Goal: Transaction & Acquisition: Purchase product/service

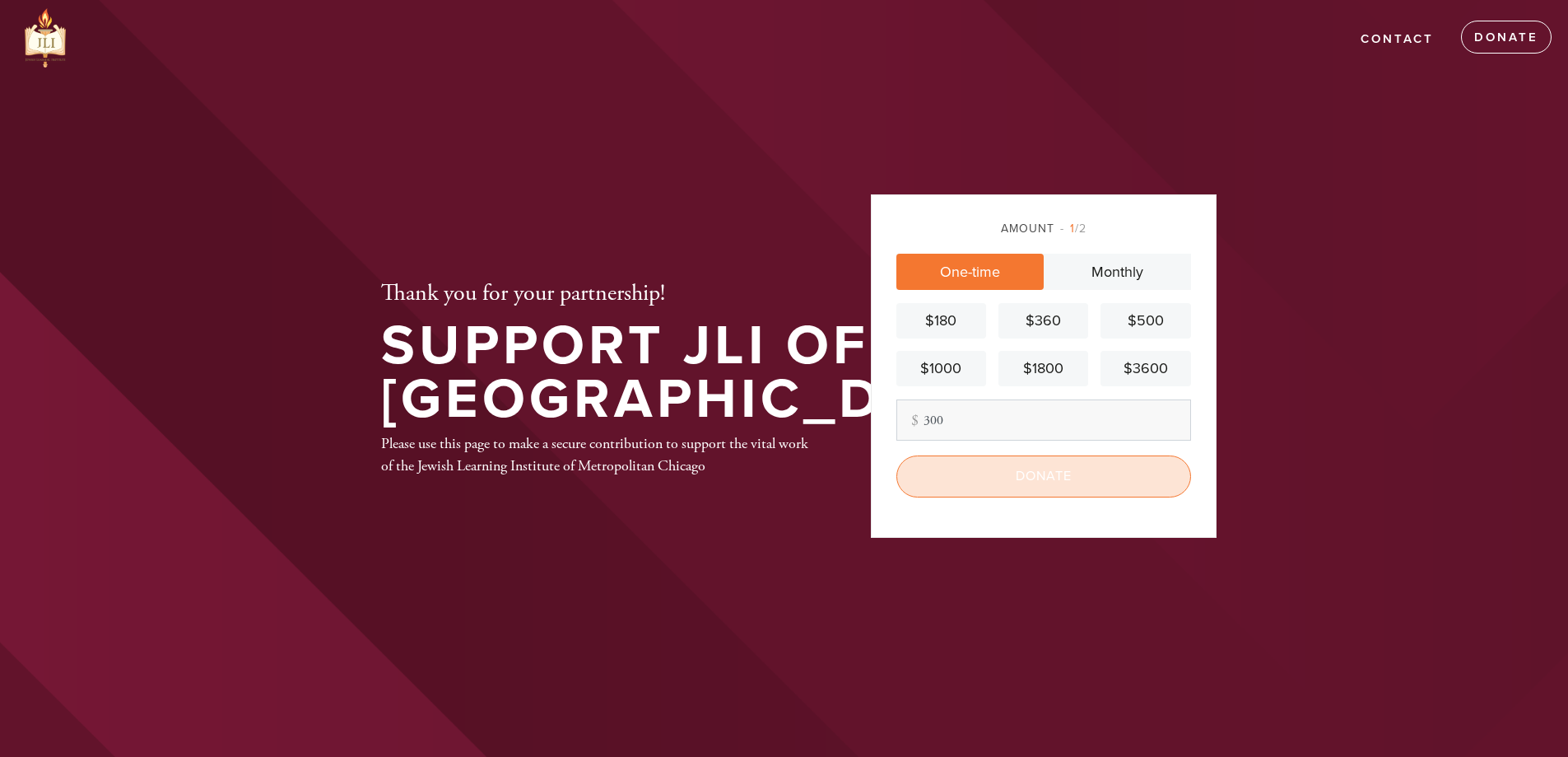
type input "300"
click at [954, 480] on input "Donate" at bounding box center [1043, 475] width 295 height 41
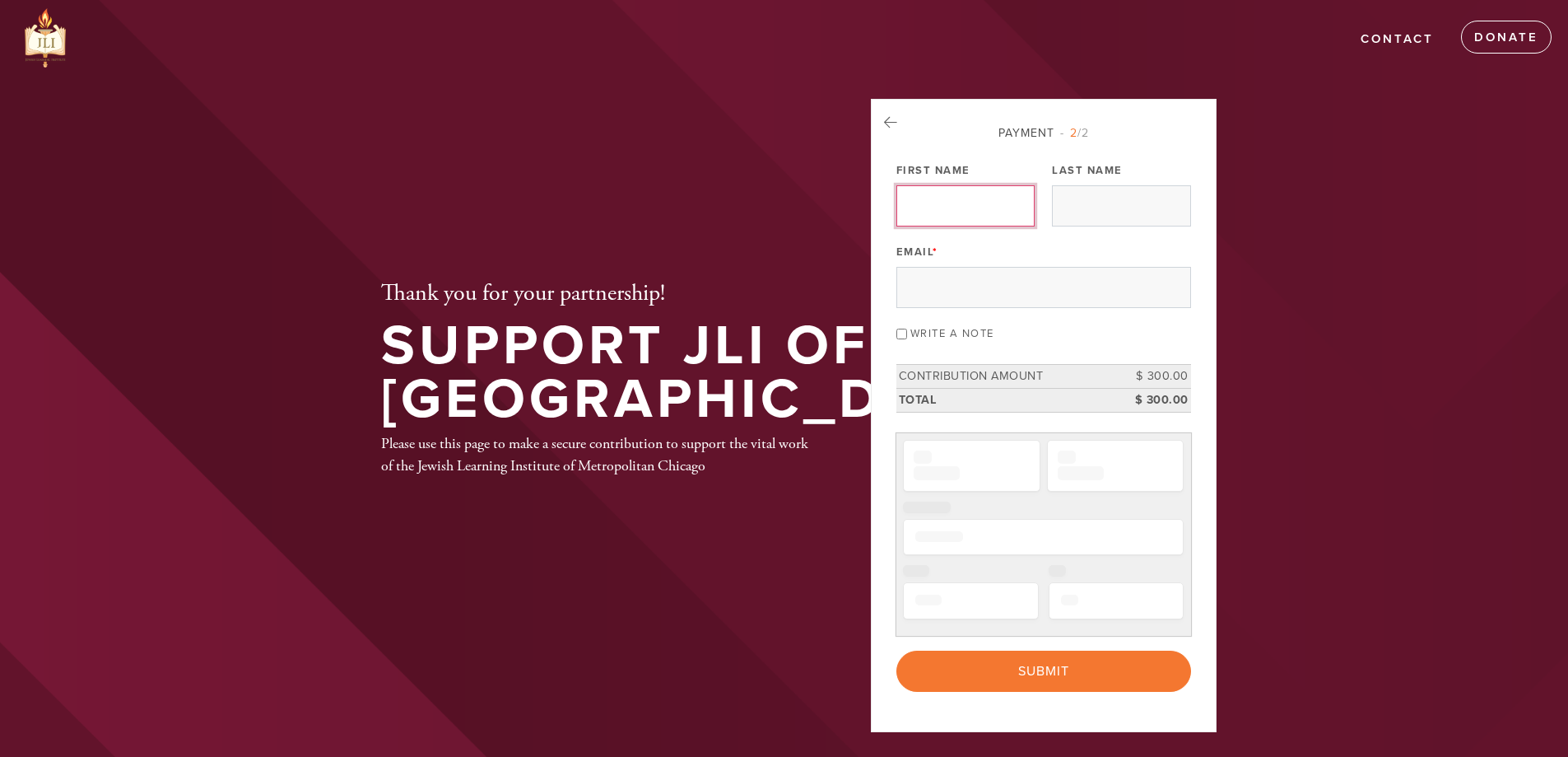
click at [928, 206] on input "First Name" at bounding box center [965, 205] width 139 height 41
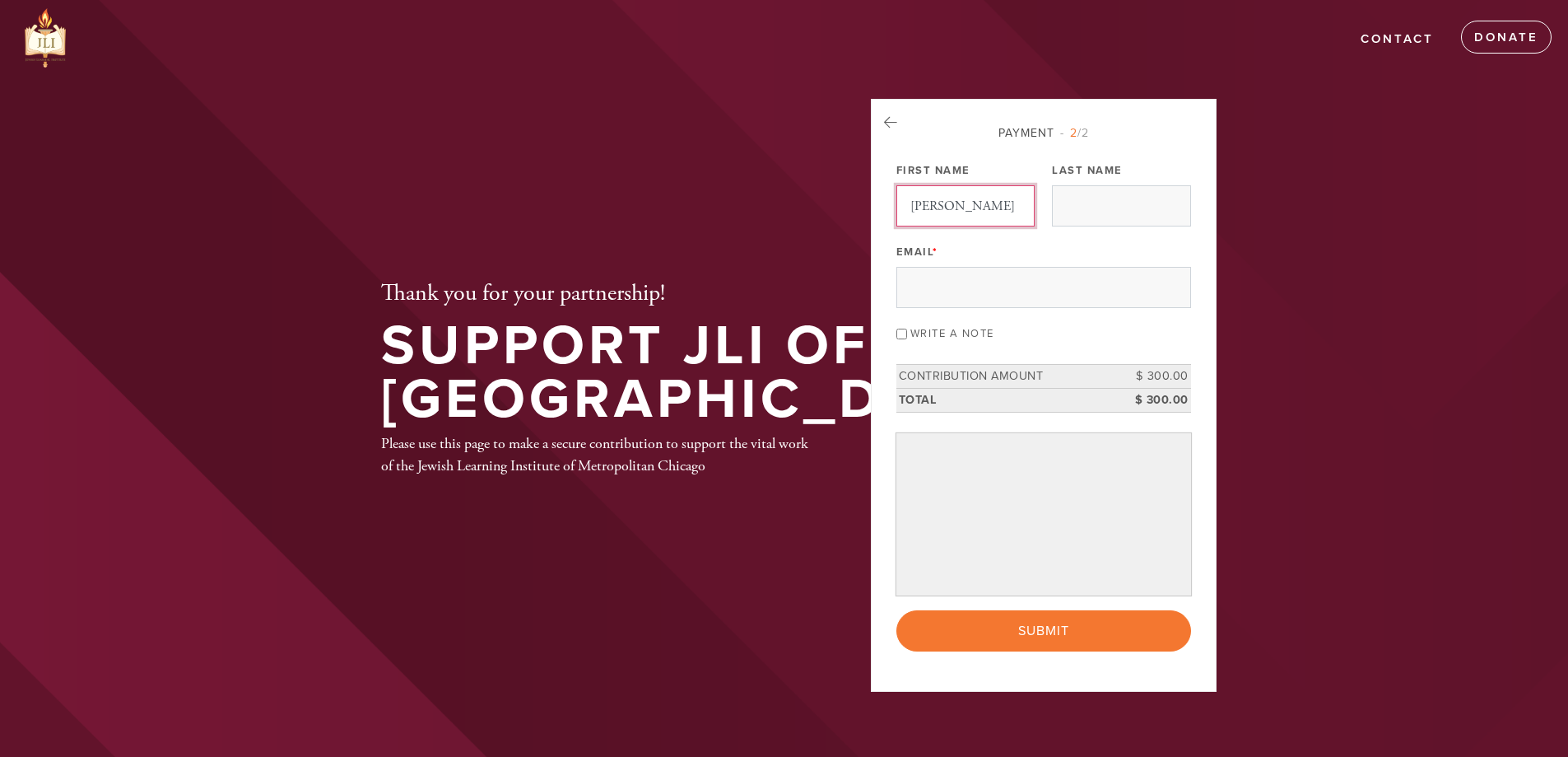
type input "shmuel"
type input "tenenbaum"
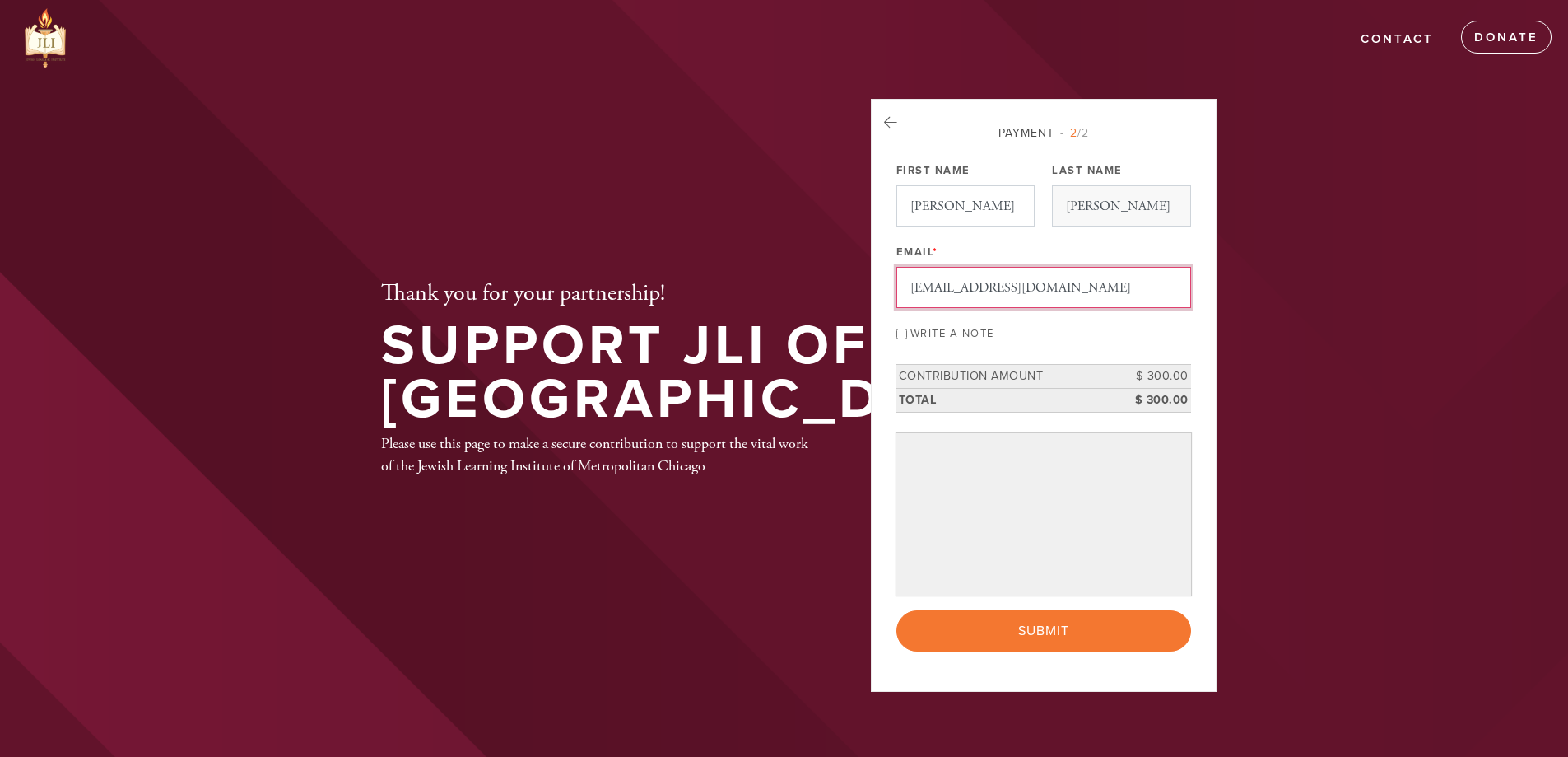
type input "[EMAIL_ADDRESS][DOMAIN_NAME]"
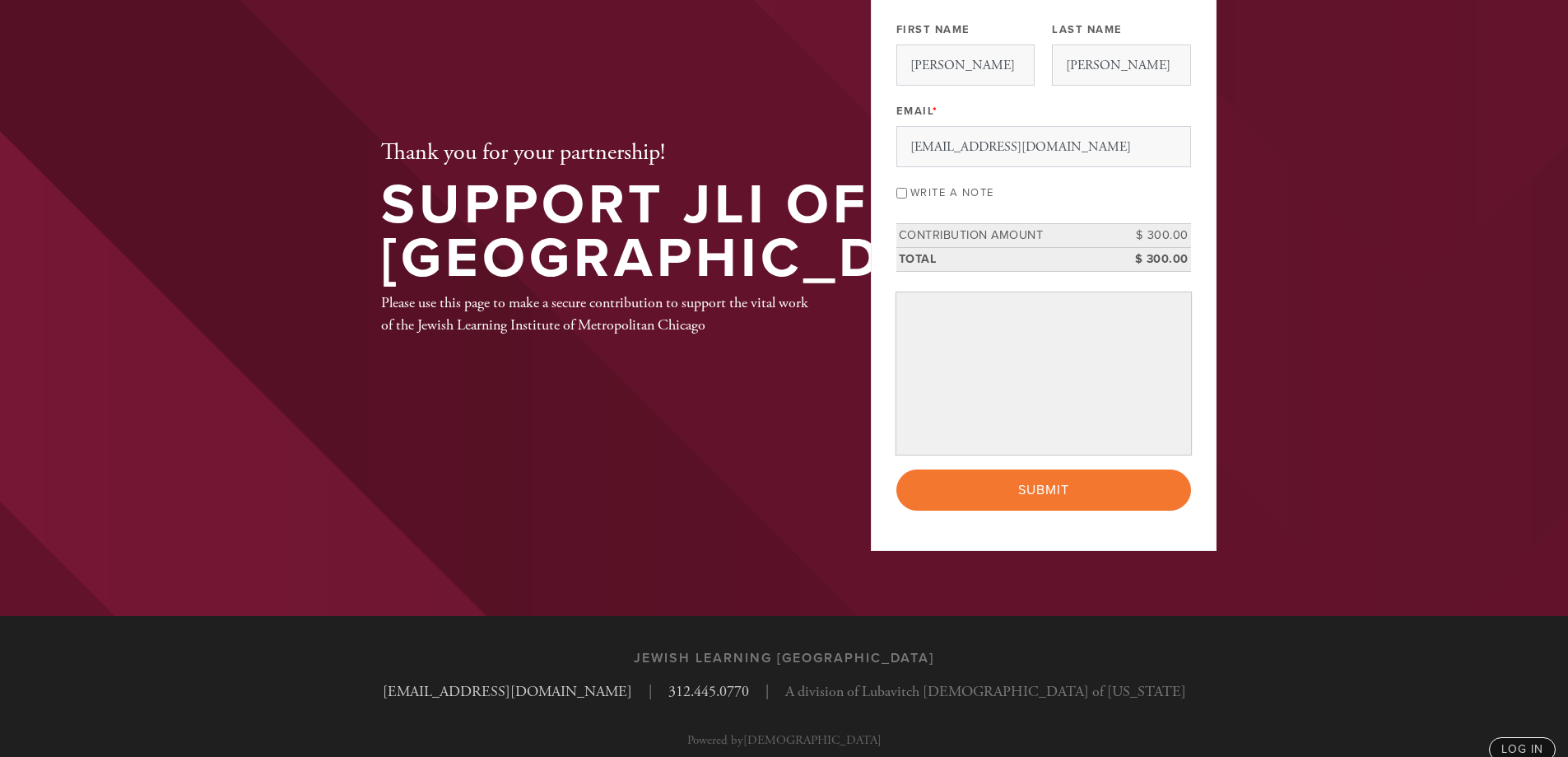
scroll to position [165, 0]
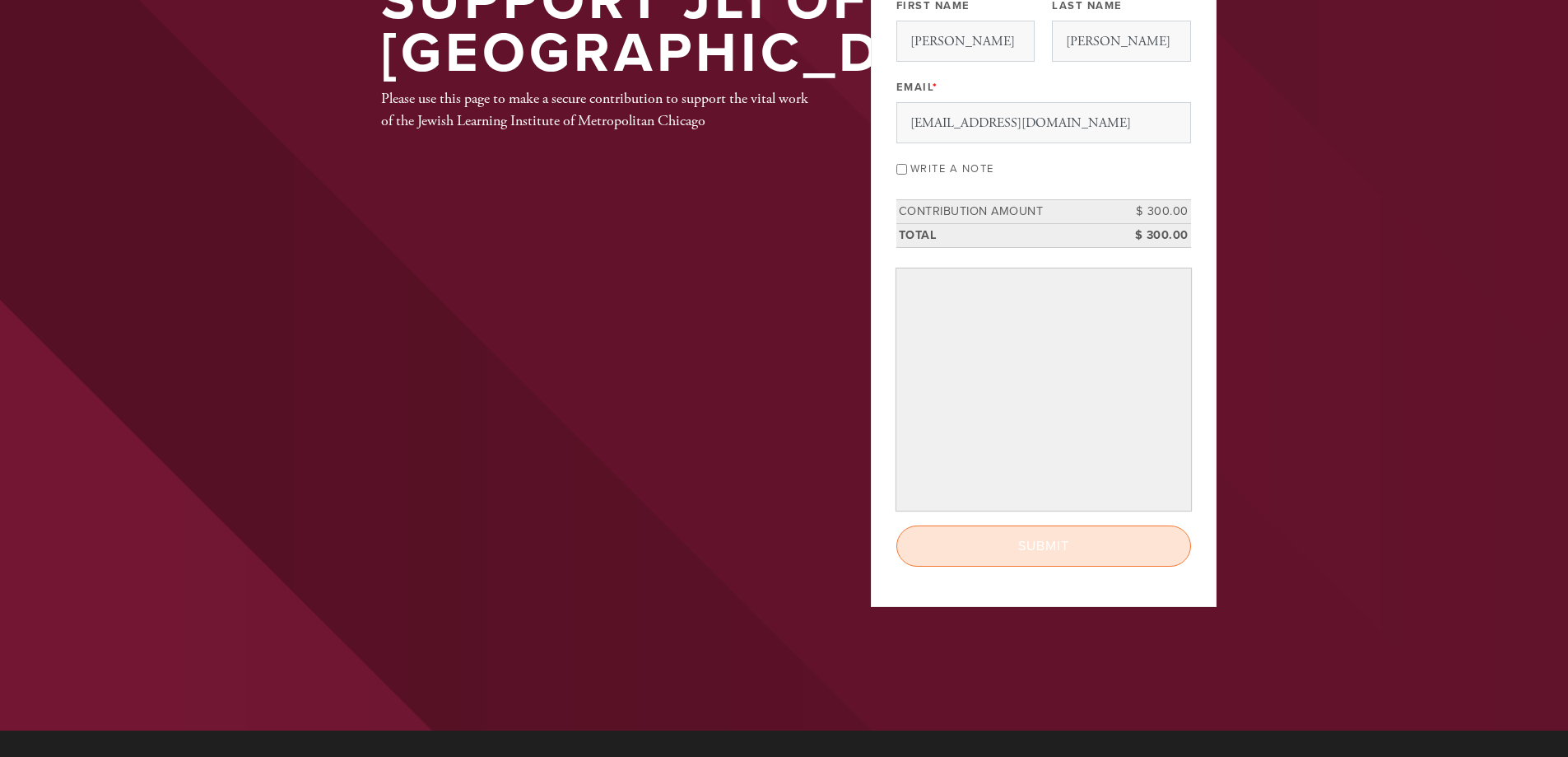
click at [983, 549] on input "Submit" at bounding box center [1043, 545] width 295 height 41
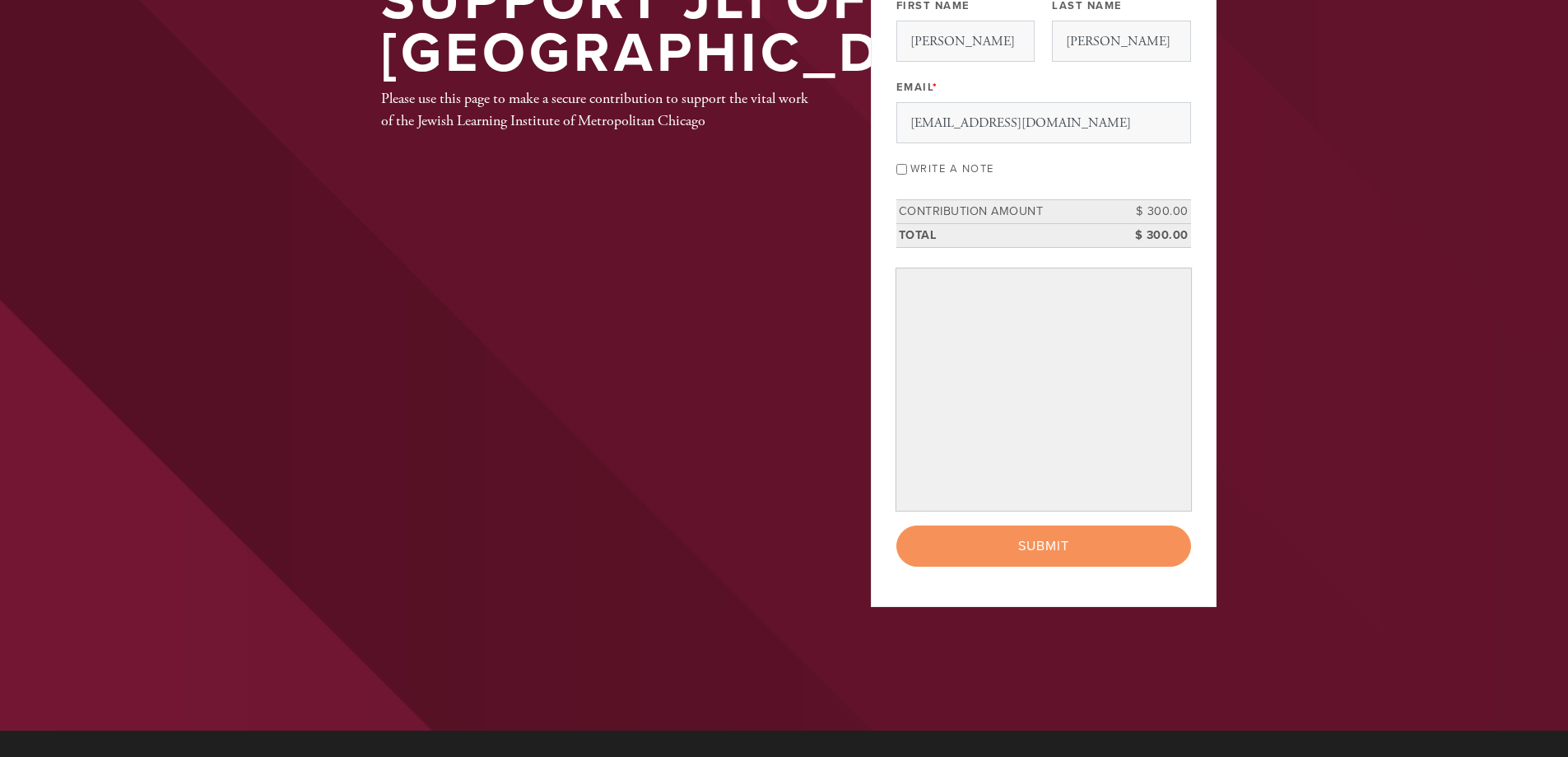
click at [995, 549] on div "< Previous Page Submit" at bounding box center [1043, 545] width 295 height 41
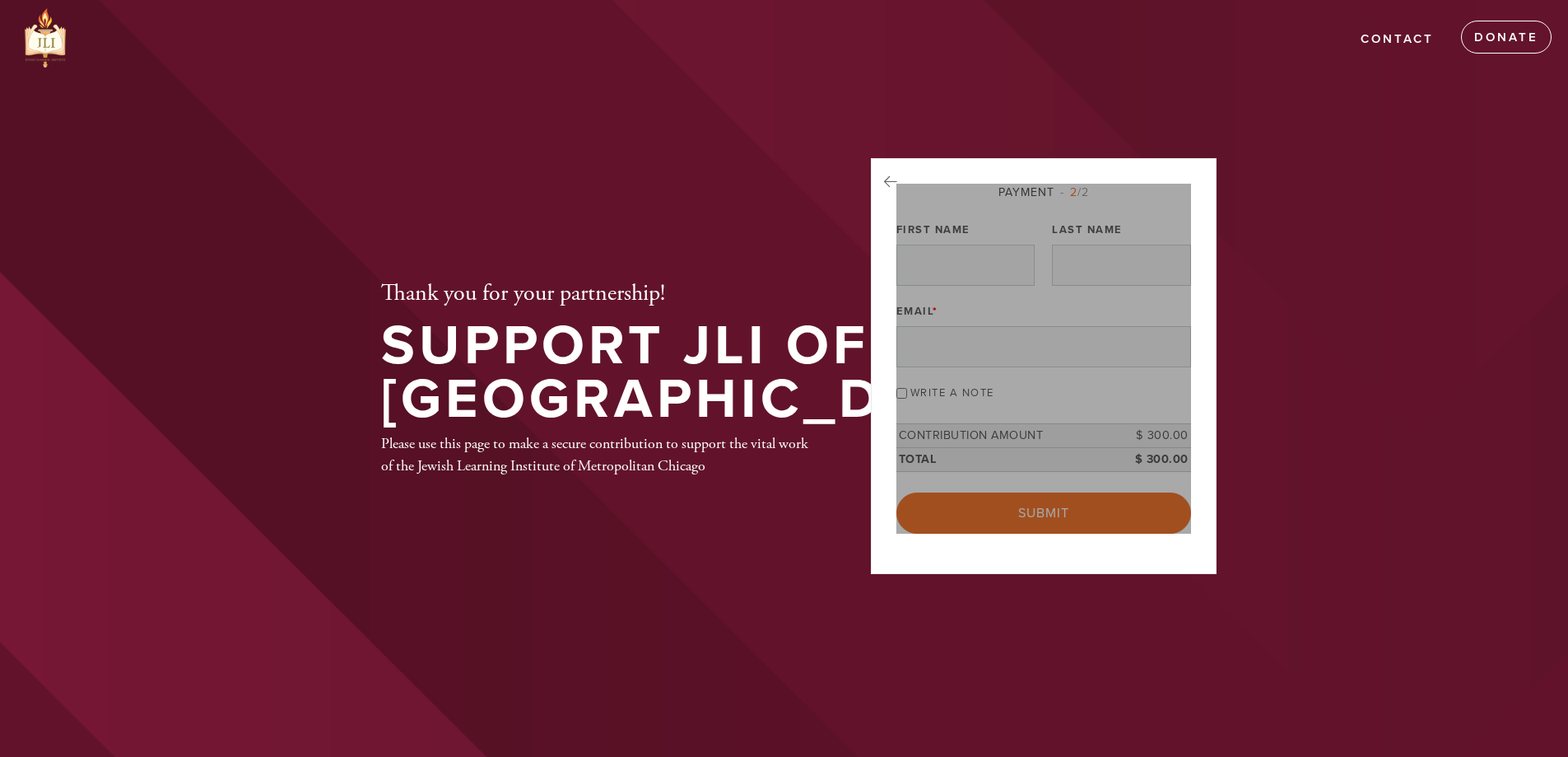
scroll to position [82, 0]
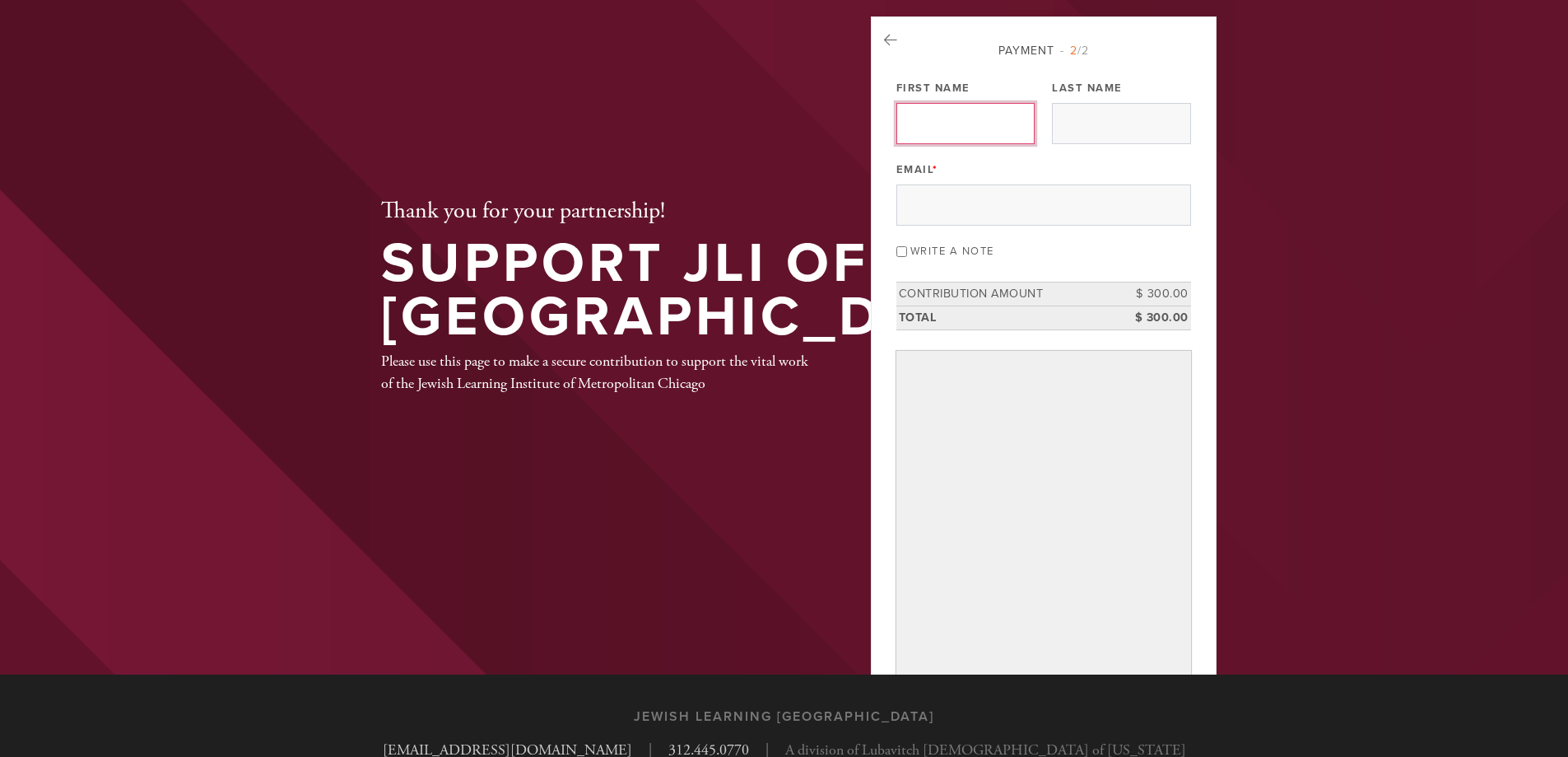
click at [953, 123] on input "First Name" at bounding box center [965, 123] width 139 height 41
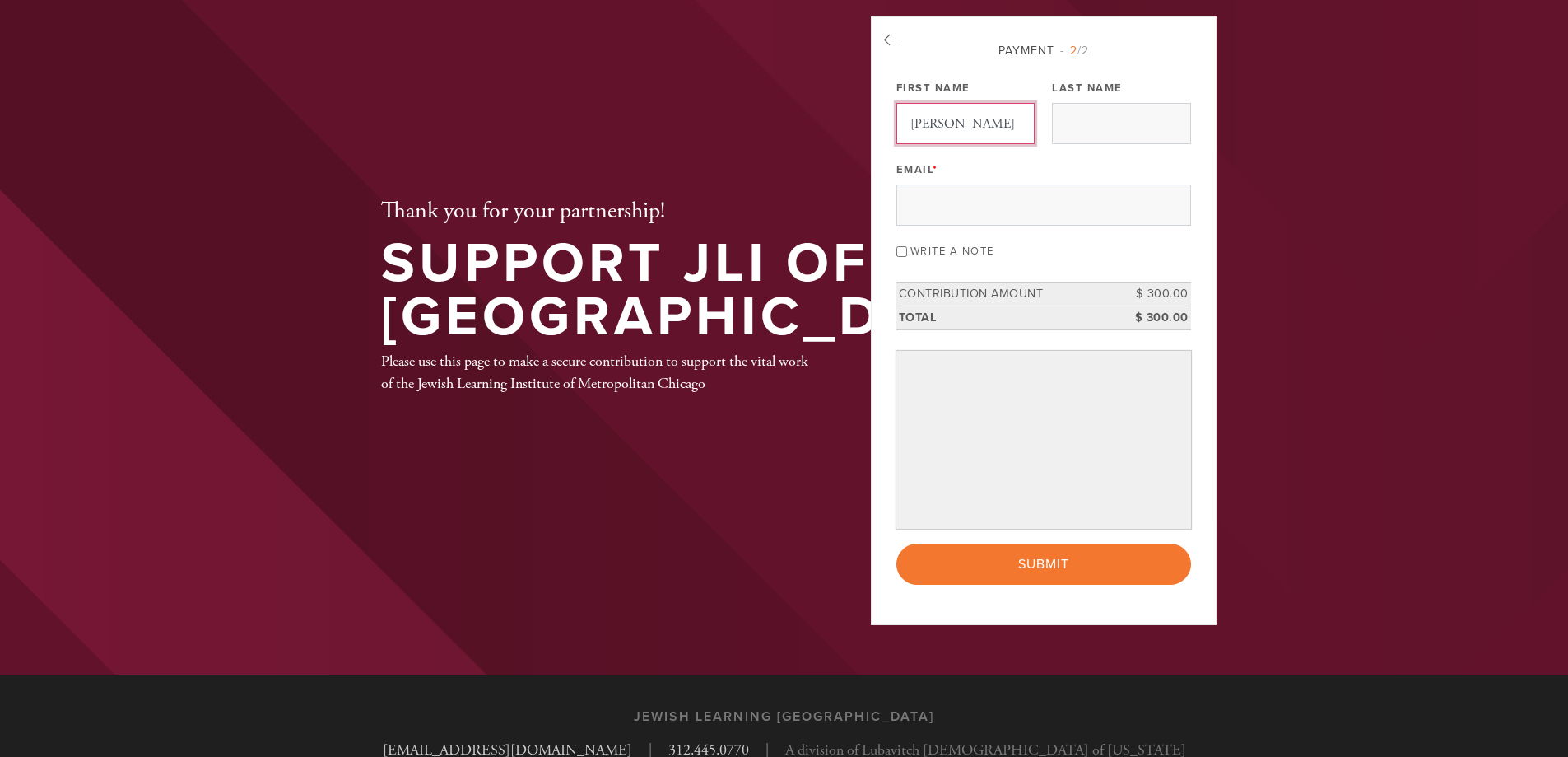
type input "[PERSON_NAME]"
type input "[EMAIL_ADDRESS][DOMAIN_NAME]"
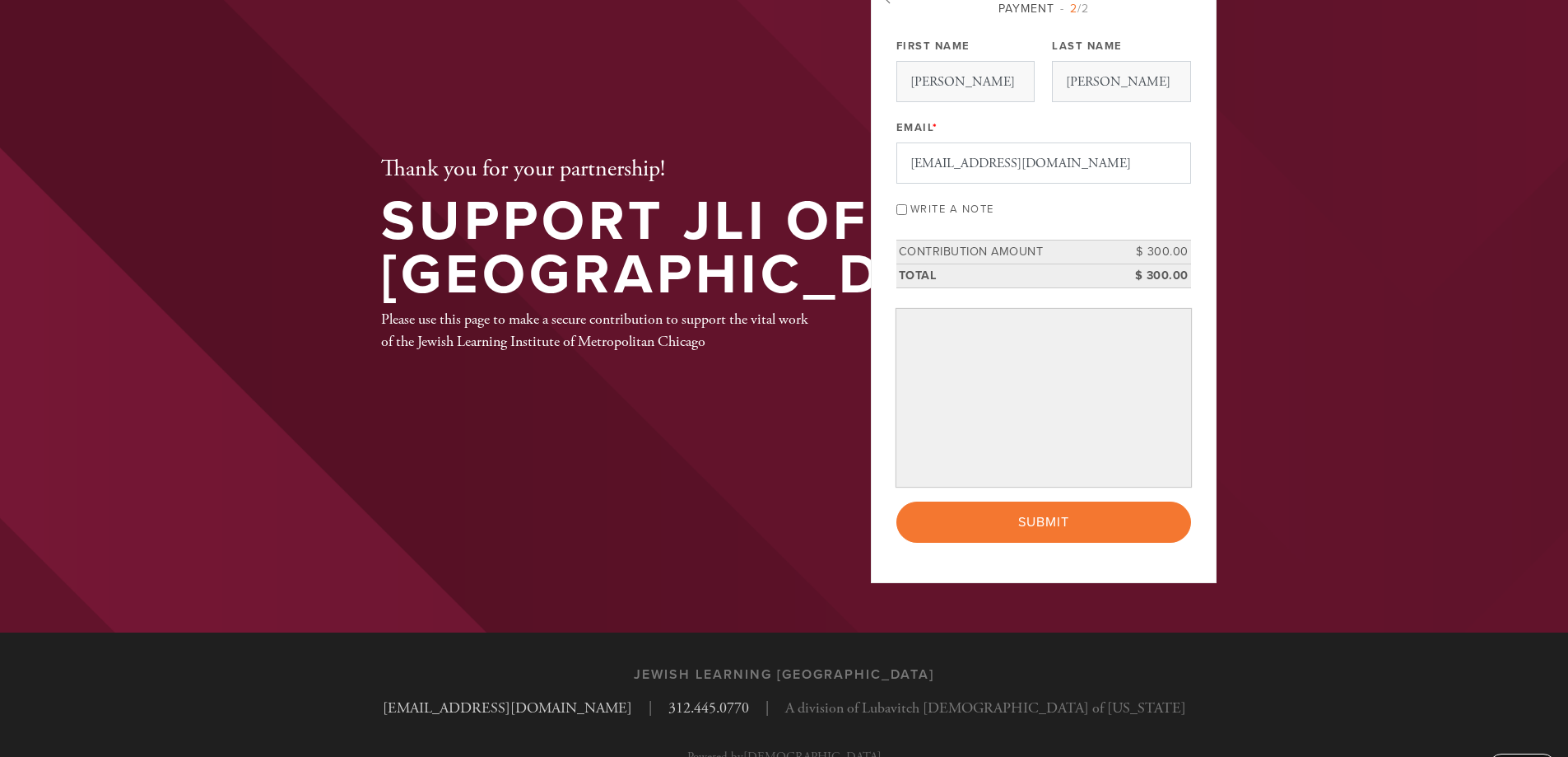
scroll to position [165, 0]
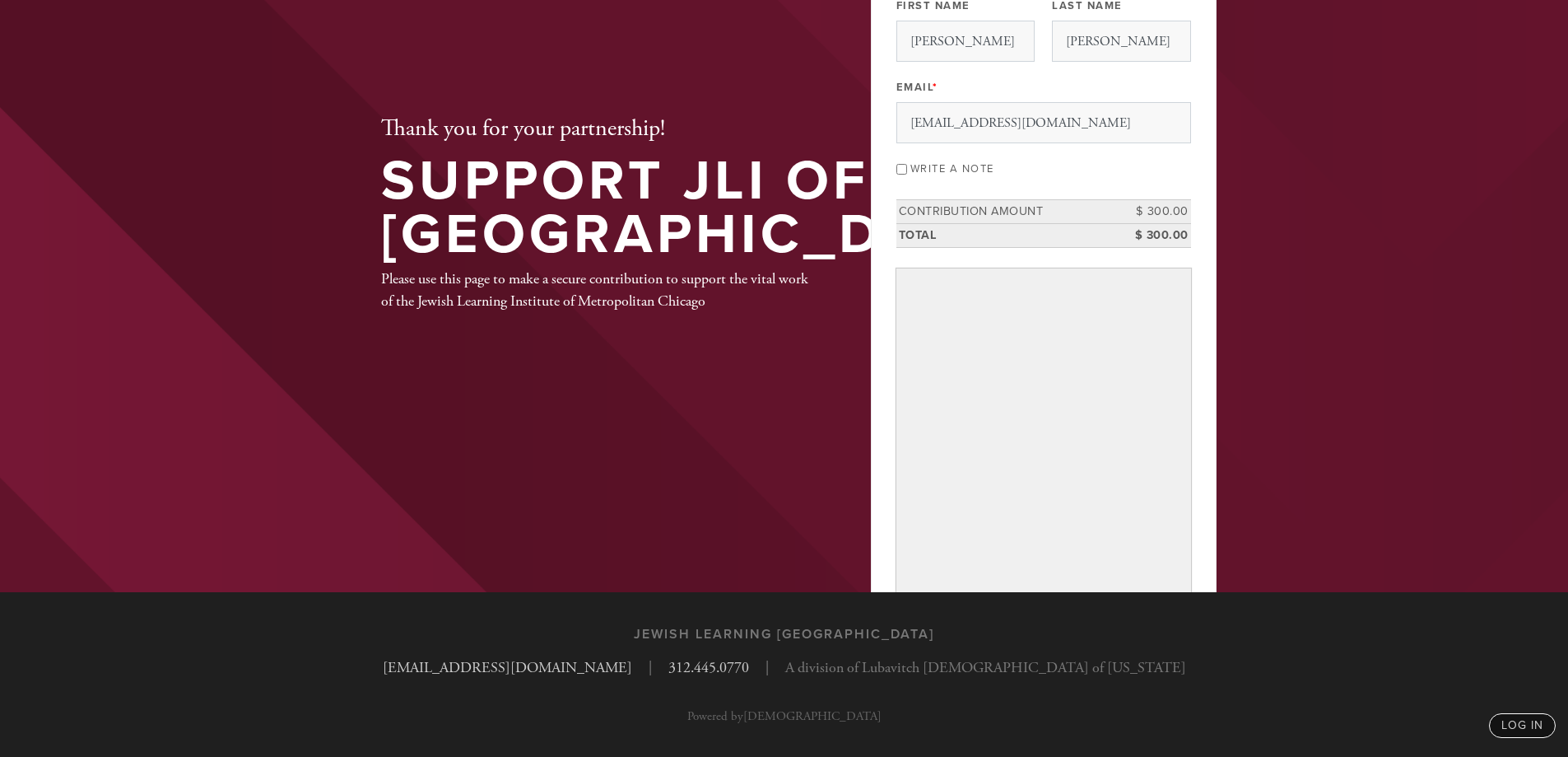
click at [595, 529] on div "Thank you for your partnership! Support JLI of Chicago Please use this page to …" at bounding box center [784, 213] width 889 height 757
click at [1512, 727] on link "log in" at bounding box center [1523, 724] width 67 height 24
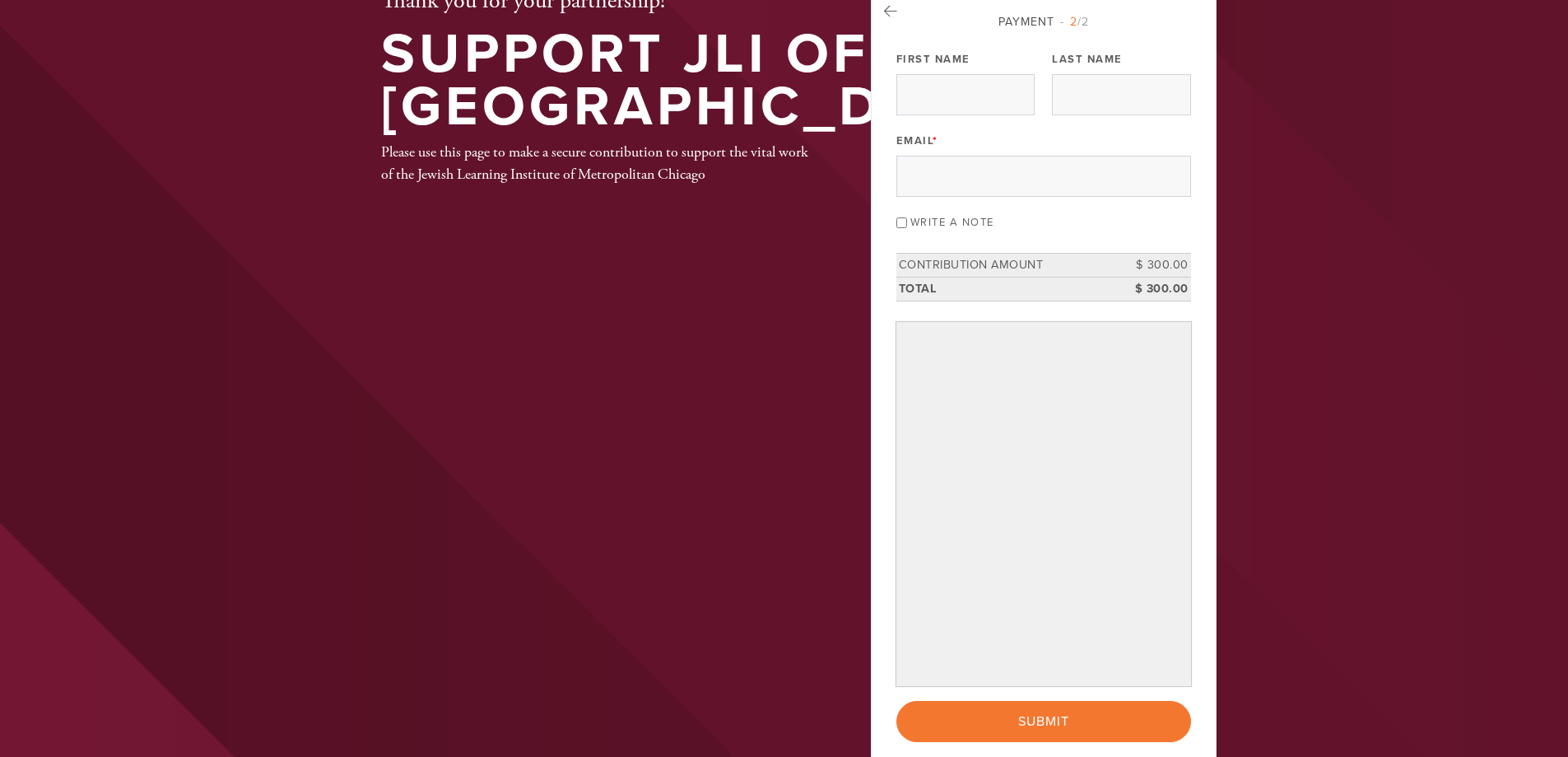
scroll to position [82, 0]
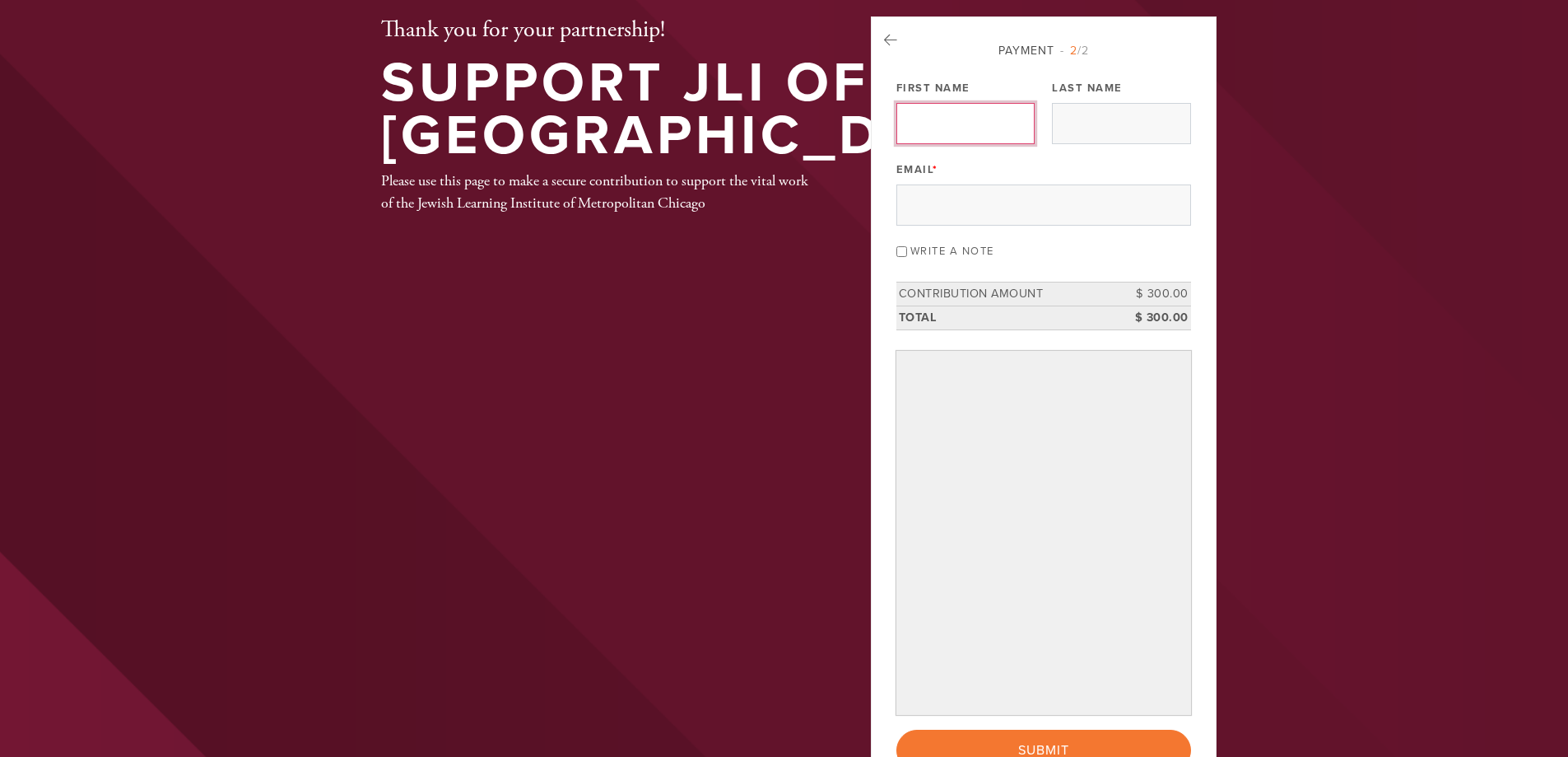
click at [920, 124] on input "First Name" at bounding box center [965, 123] width 139 height 41
type input "shmuel"
type input "y"
type input "[PERSON_NAME]"
type input "[EMAIL_ADDRESS][DOMAIN_NAME]"
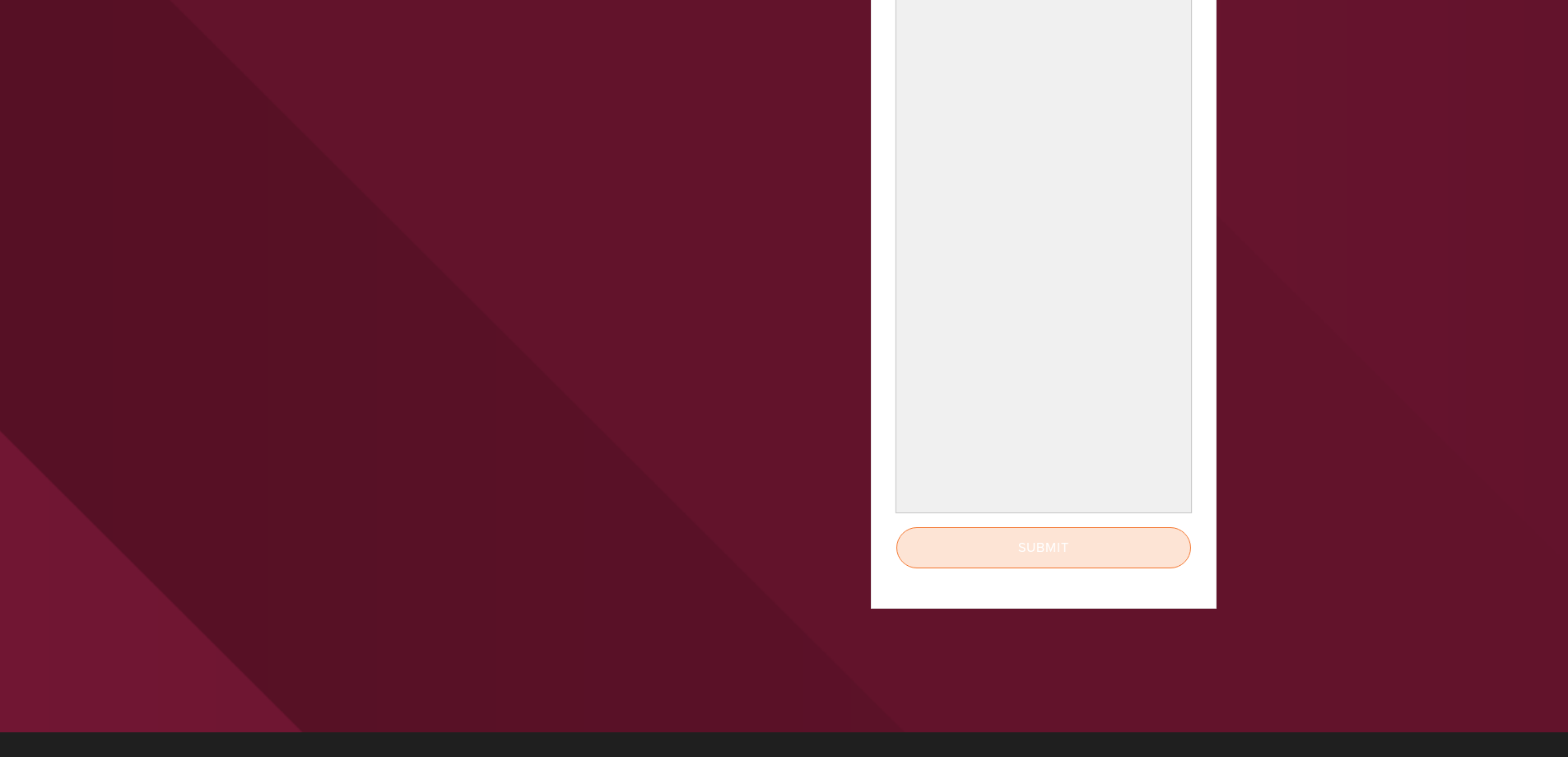
scroll to position [494, 0]
click at [1003, 548] on input "Submit" at bounding box center [1043, 546] width 295 height 41
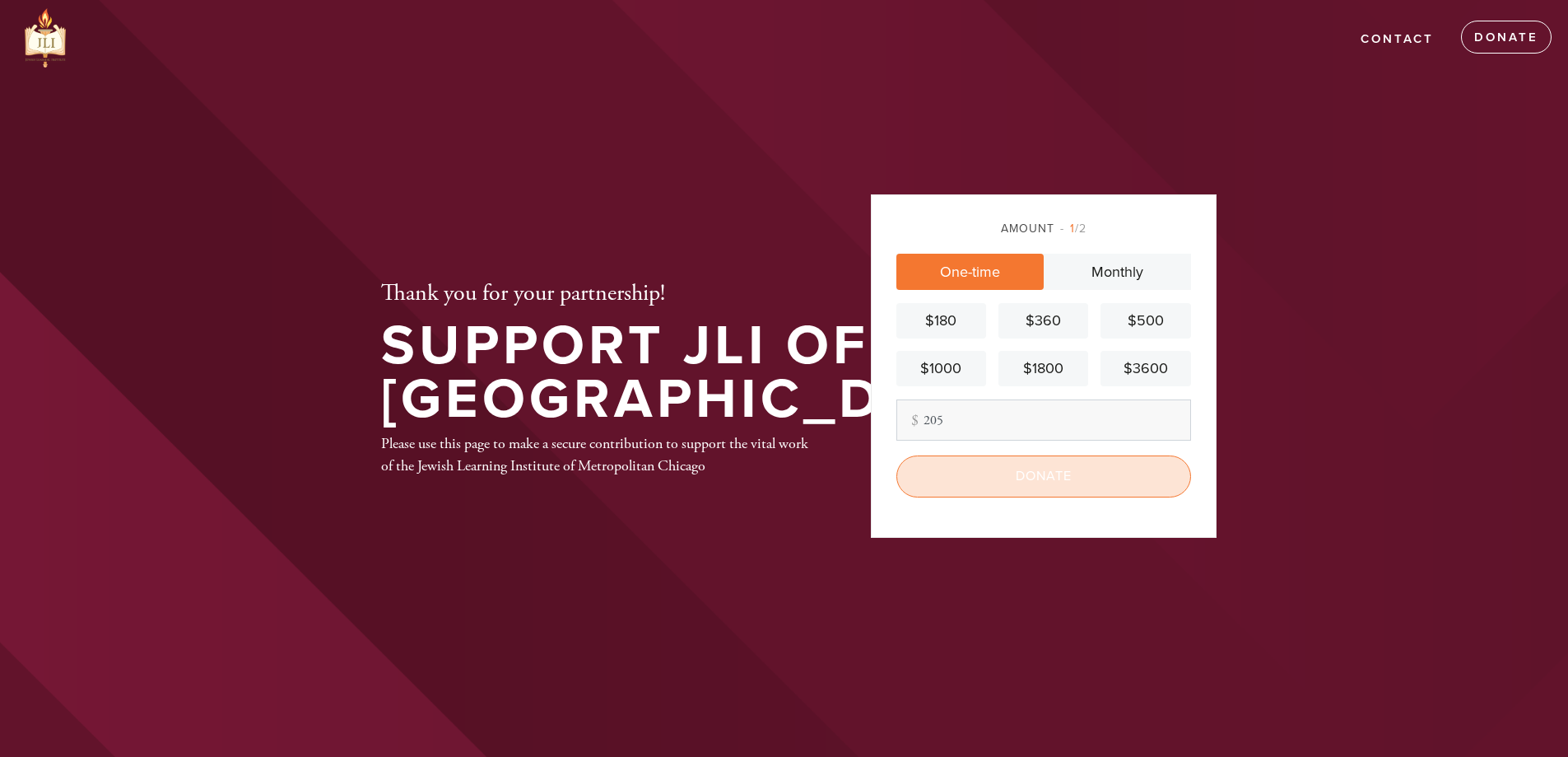
type input "205"
click at [1016, 478] on input "Donate" at bounding box center [1043, 475] width 295 height 41
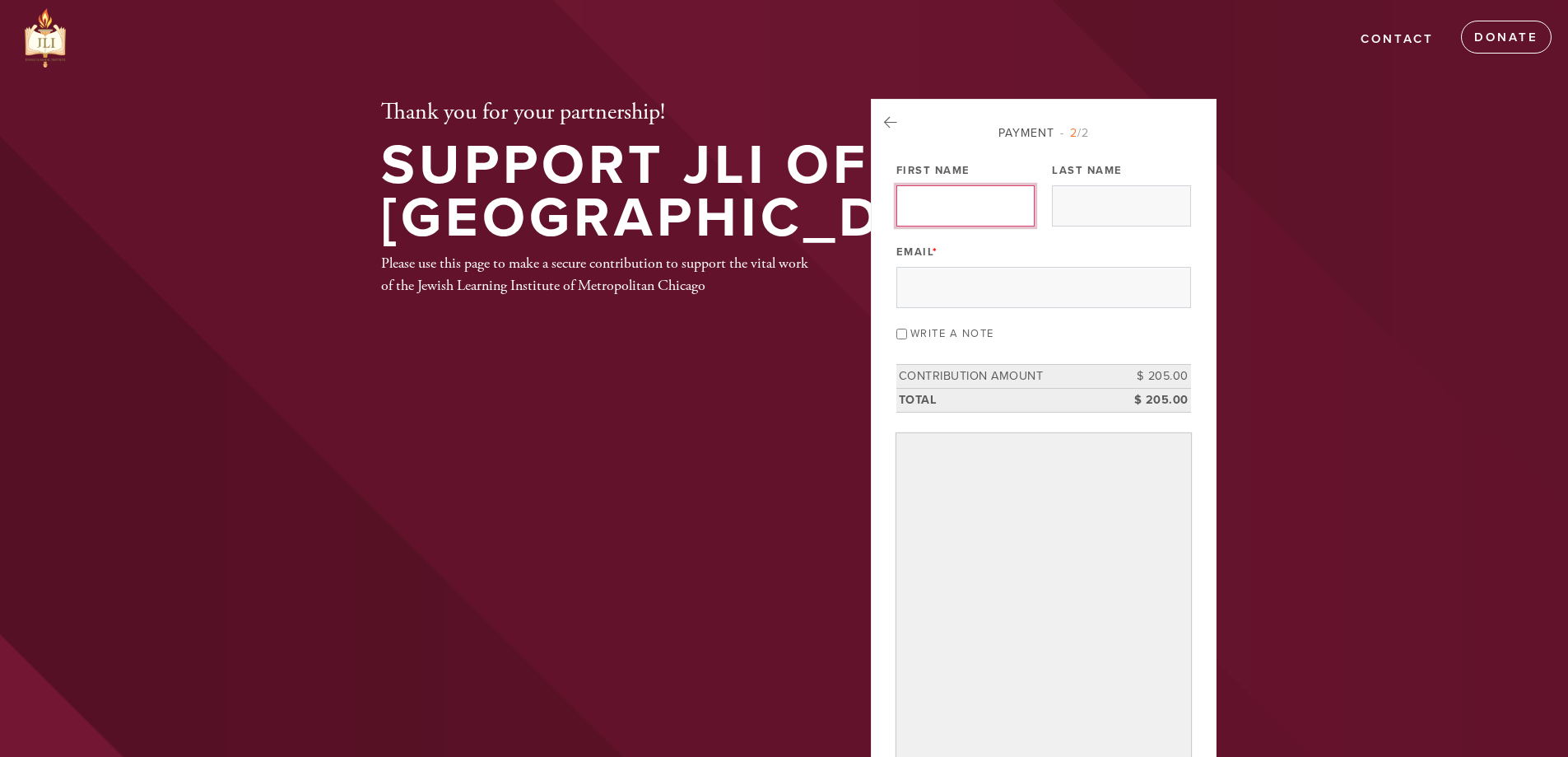
click at [964, 201] on input "First Name" at bounding box center [965, 205] width 139 height 41
type input "shaina"
type input "vail"
type input "[EMAIL_ADDRESS][DOMAIN_NAME]"
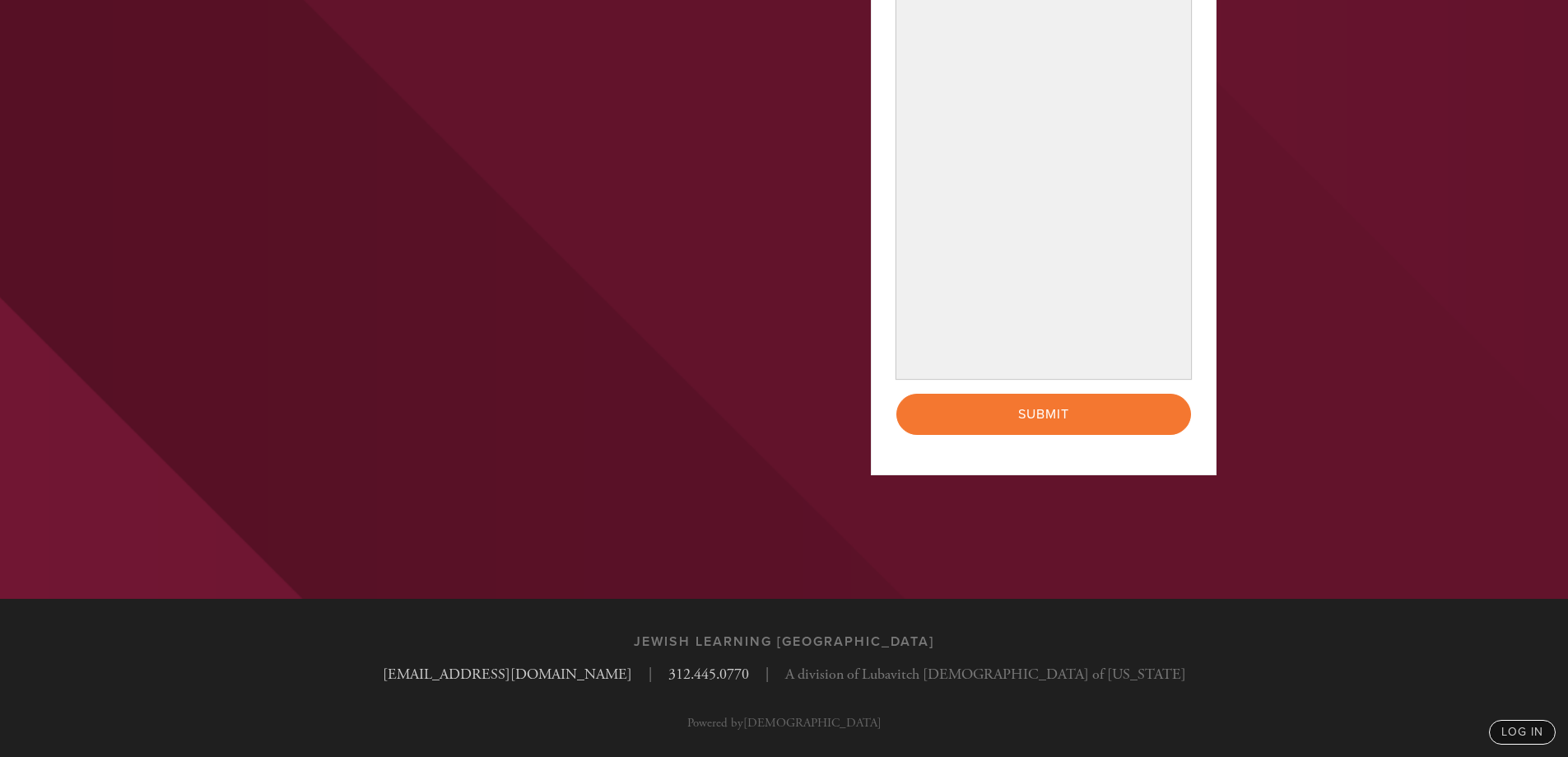
scroll to position [633, 0]
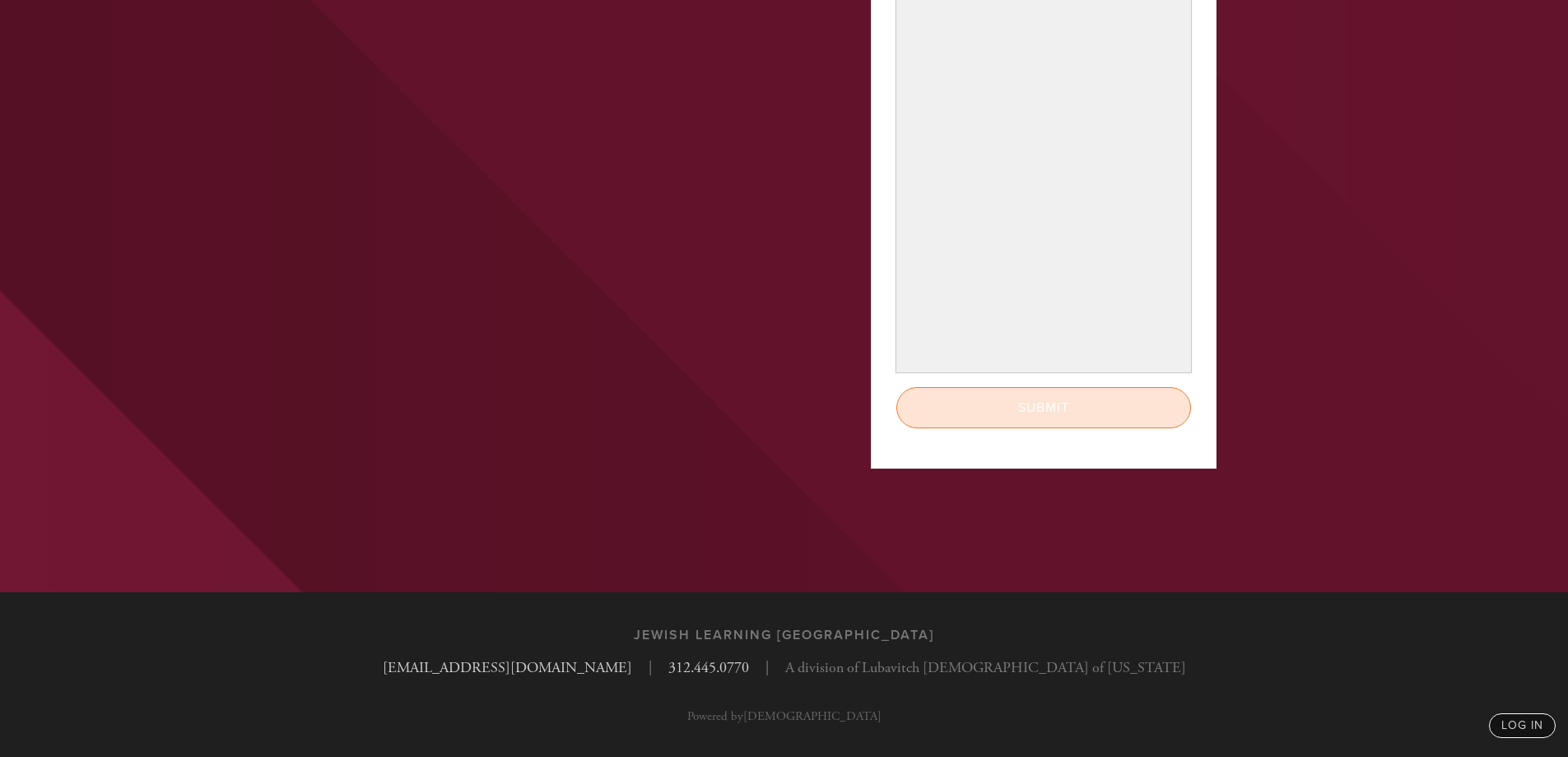
click at [1002, 407] on input "Submit" at bounding box center [1043, 407] width 295 height 41
